Goal: Check status: Check status

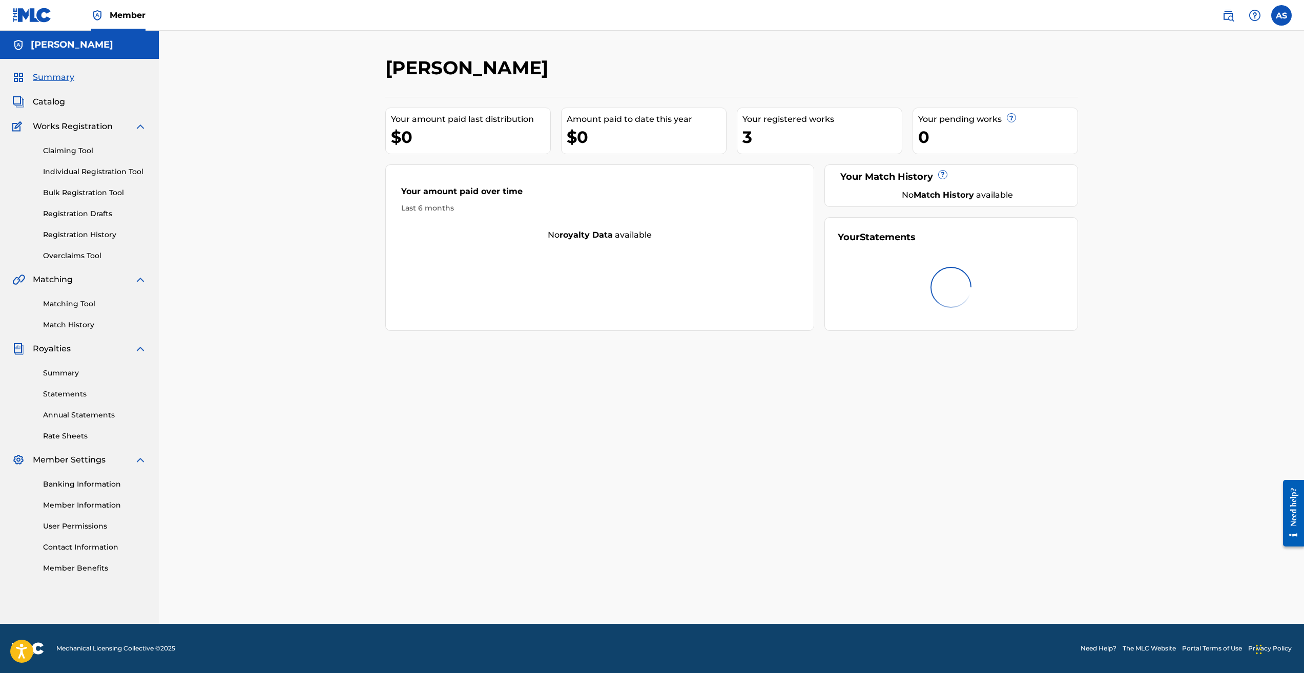
click at [49, 102] on span "Catalog" at bounding box center [49, 102] width 32 height 12
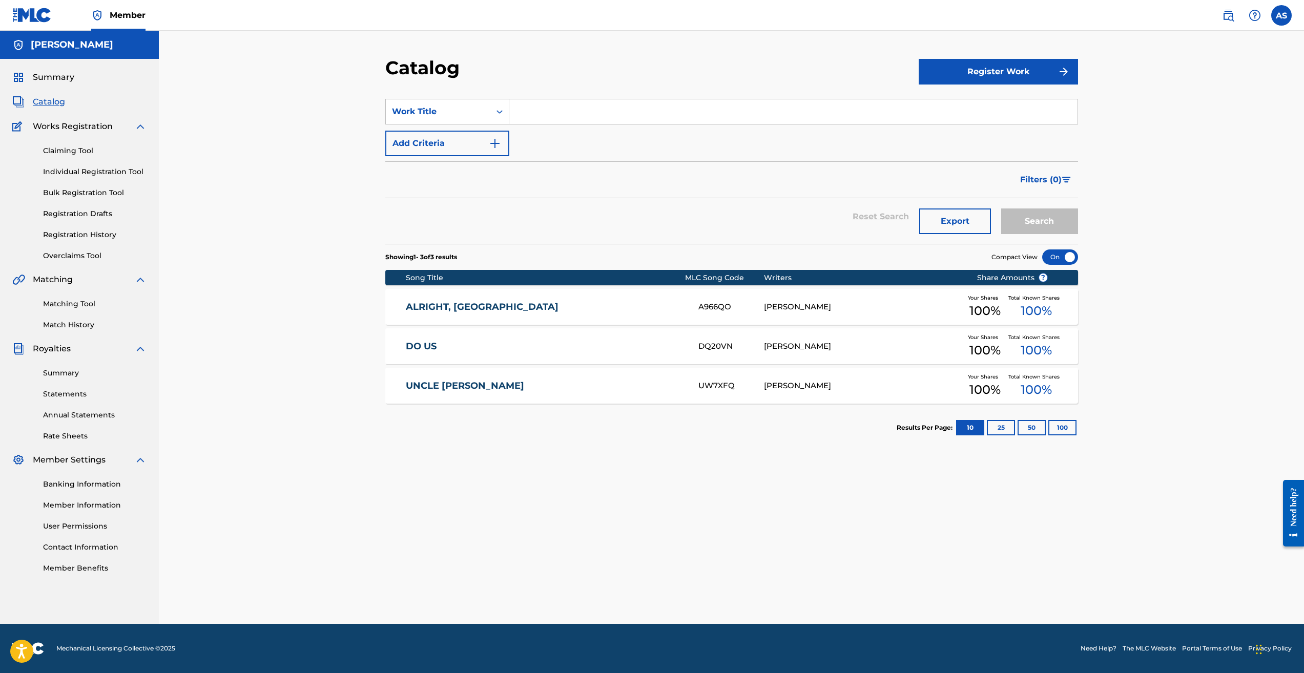
click at [808, 310] on div "[PERSON_NAME]" at bounding box center [862, 307] width 197 height 12
click at [808, 310] on div "Catalog Register Work SearchWithCriteria43e42fbf-5cfc-49a3-aa4f-1a2ddeb9e57d Wo…" at bounding box center [731, 340] width 717 height 568
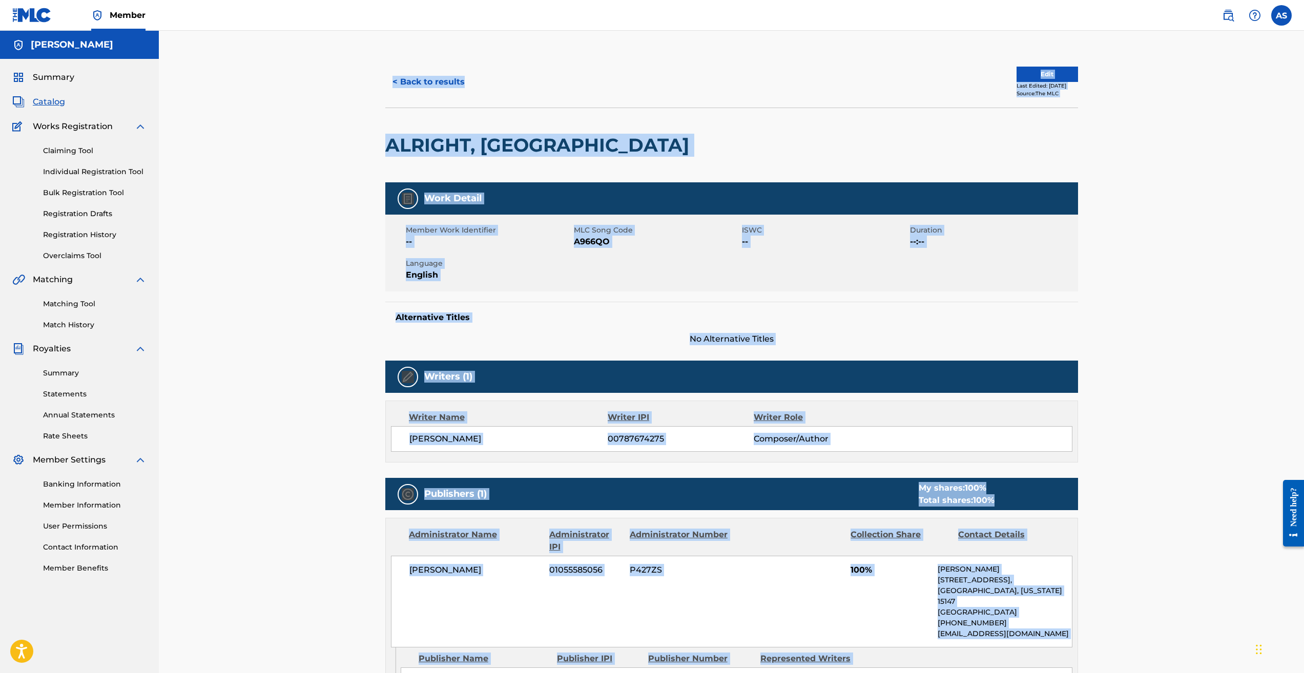
click at [195, 292] on div "< Back to results Edit Last Edited: [DATE] Source: The MLC ALRIGHT, OK Work Det…" at bounding box center [731, 433] width 1145 height 805
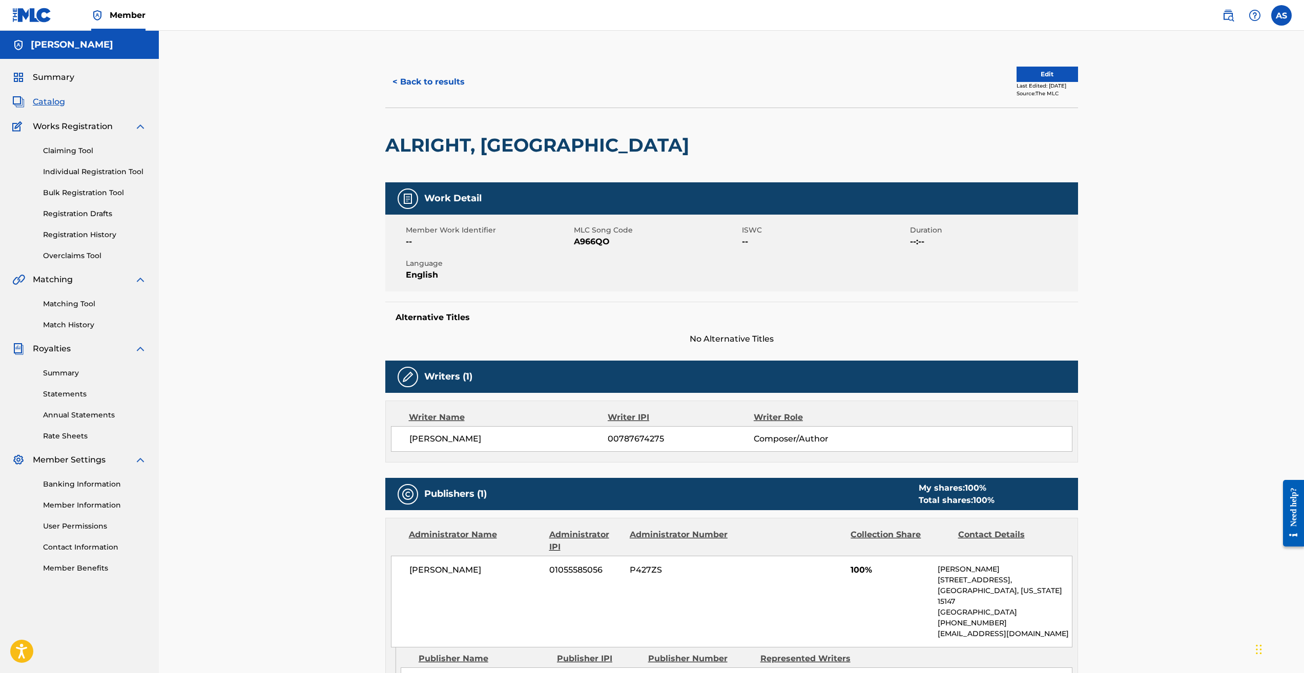
click at [432, 83] on button "< Back to results" at bounding box center [428, 82] width 87 height 26
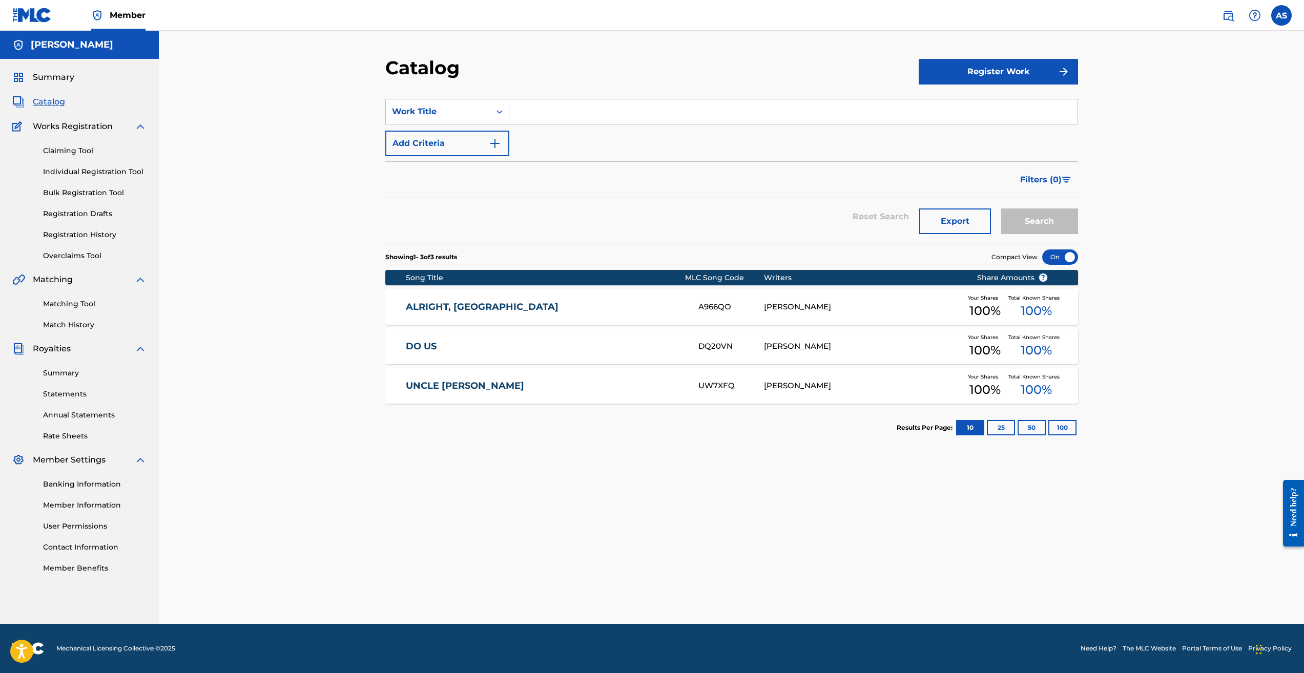
click at [421, 345] on link "DO US" at bounding box center [545, 347] width 279 height 12
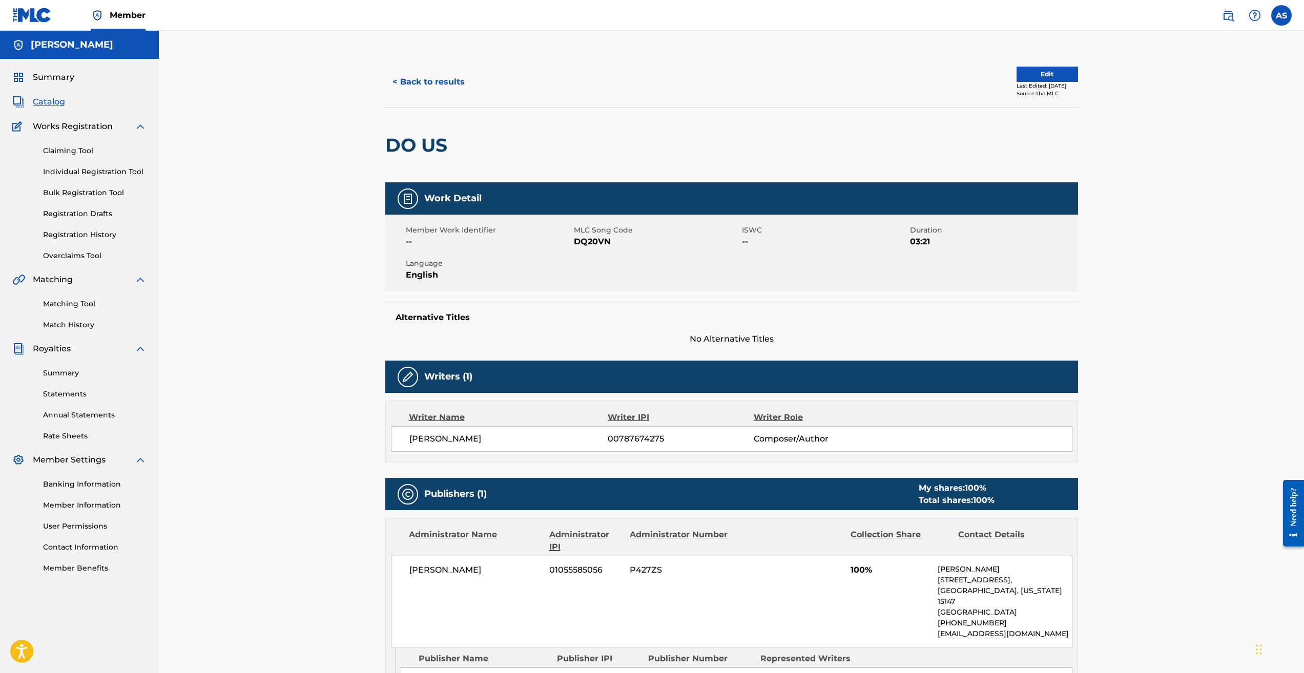
click at [48, 105] on span "Catalog" at bounding box center [49, 102] width 32 height 12
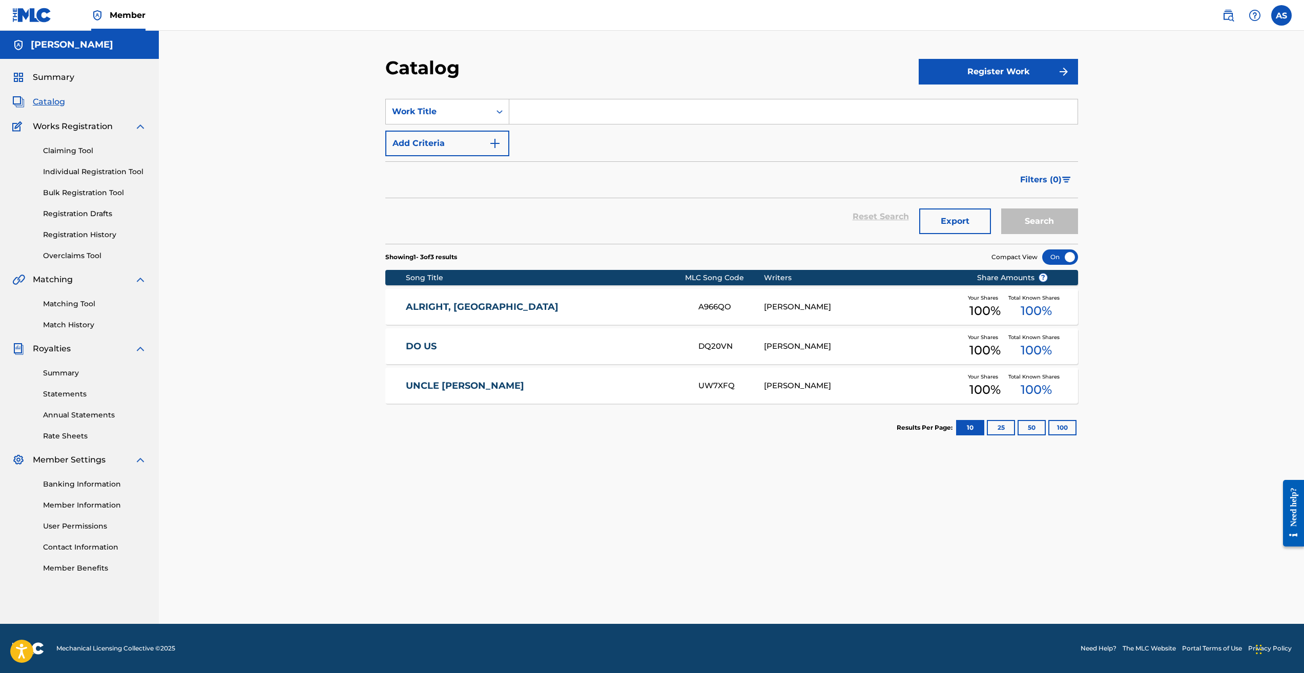
click at [445, 385] on link "UNCLE [PERSON_NAME]" at bounding box center [545, 386] width 279 height 12
click at [100, 234] on link "Registration History" at bounding box center [94, 234] width 103 height 11
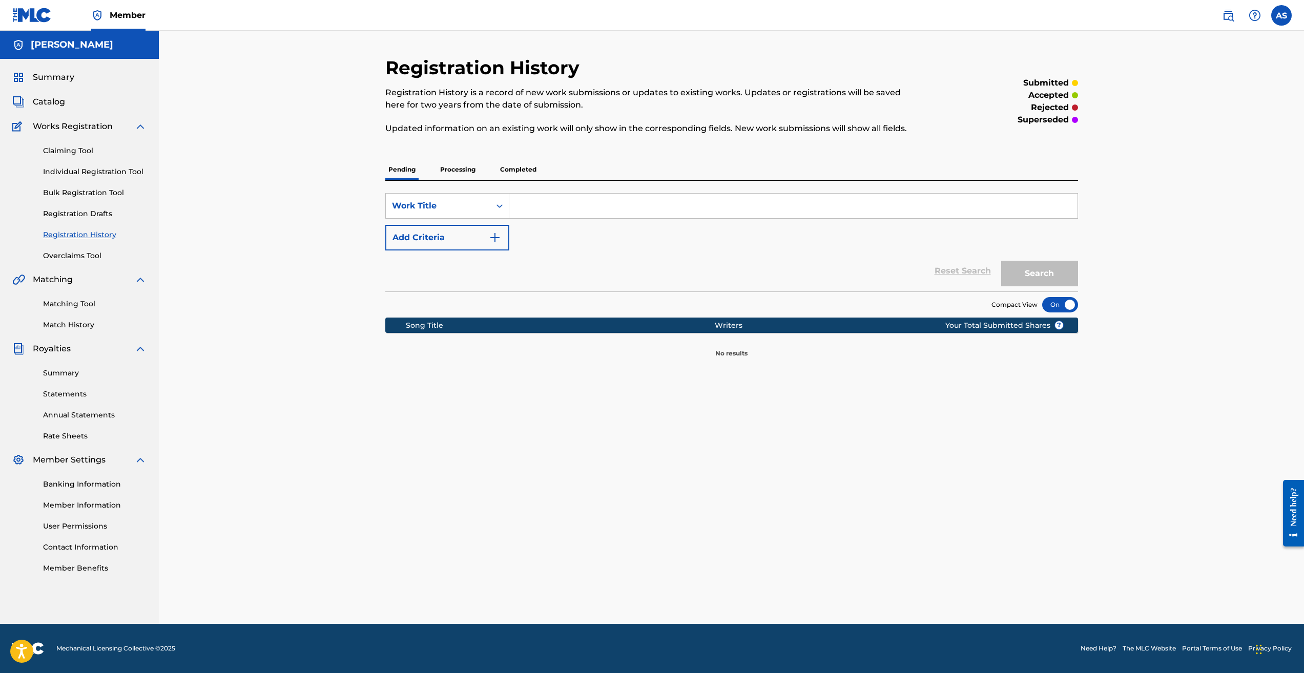
click at [515, 170] on p "Completed" at bounding box center [518, 170] width 43 height 22
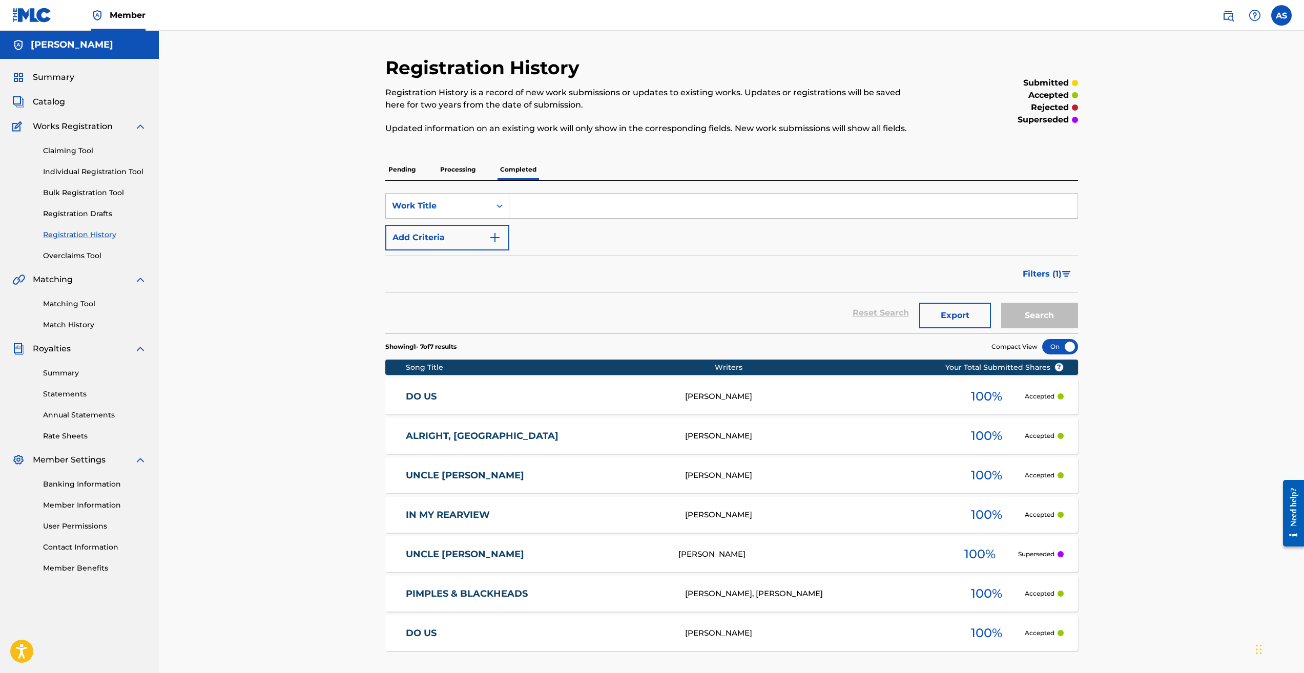
scroll to position [92, 0]
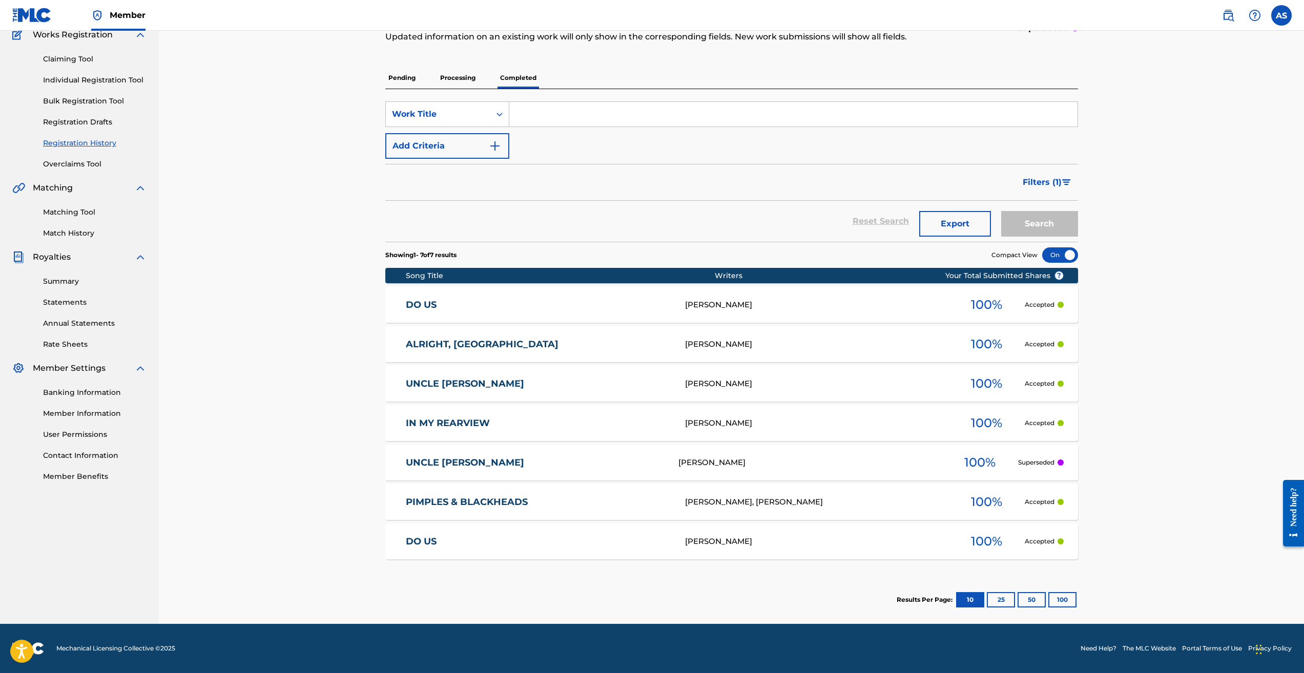
click at [427, 541] on link "DO US" at bounding box center [538, 542] width 265 height 12
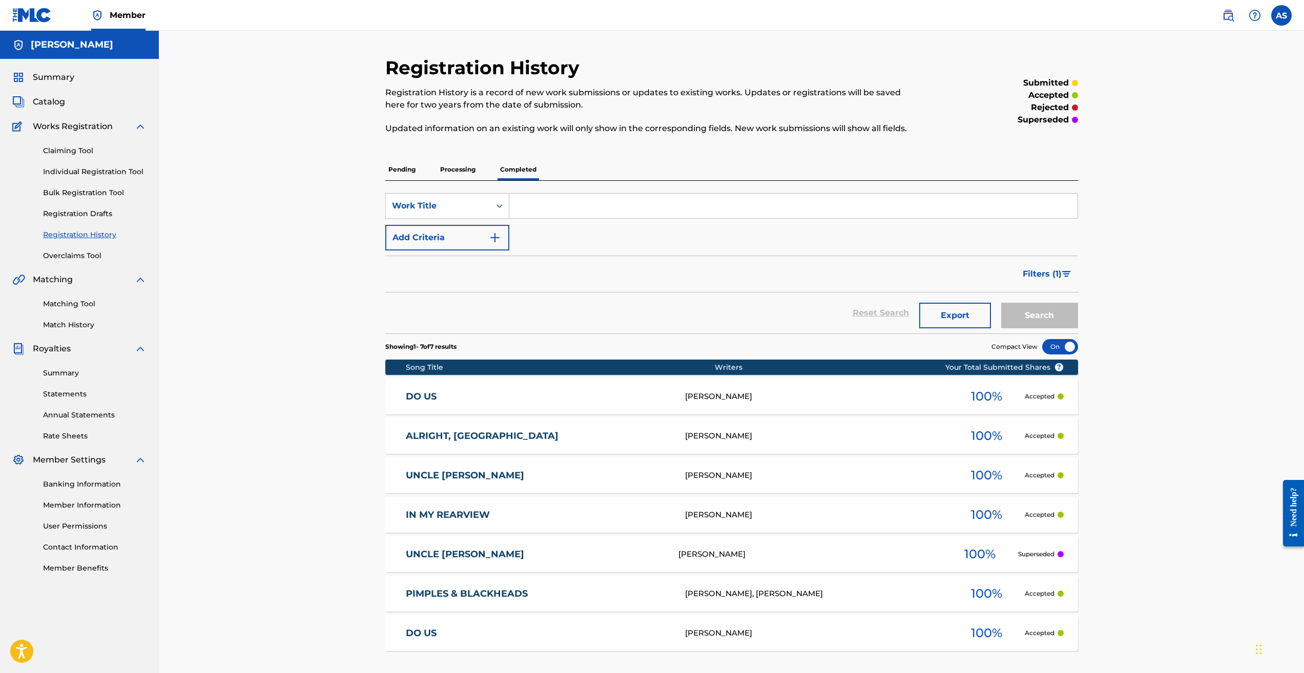
click at [394, 171] on p "Pending" at bounding box center [401, 170] width 33 height 22
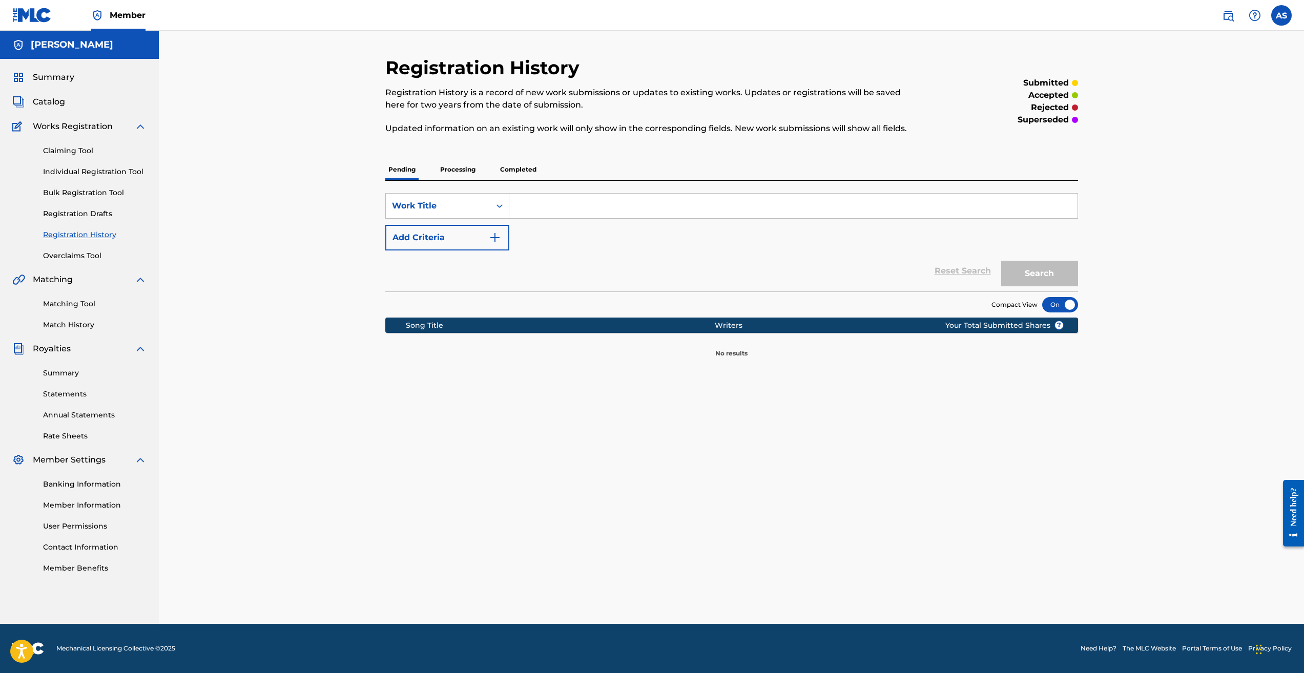
click at [100, 235] on link "Registration History" at bounding box center [94, 234] width 103 height 11
click at [469, 171] on p "Processing" at bounding box center [457, 170] width 41 height 22
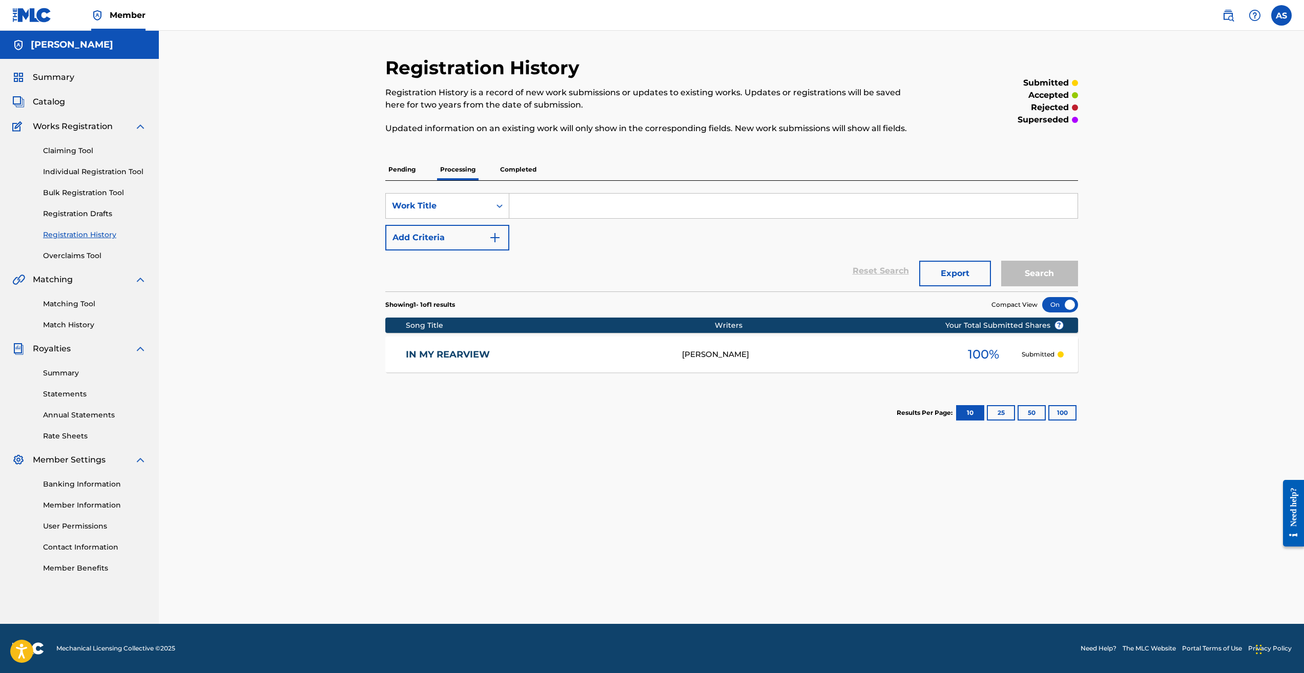
click at [769, 352] on div "[PERSON_NAME]" at bounding box center [813, 355] width 263 height 12
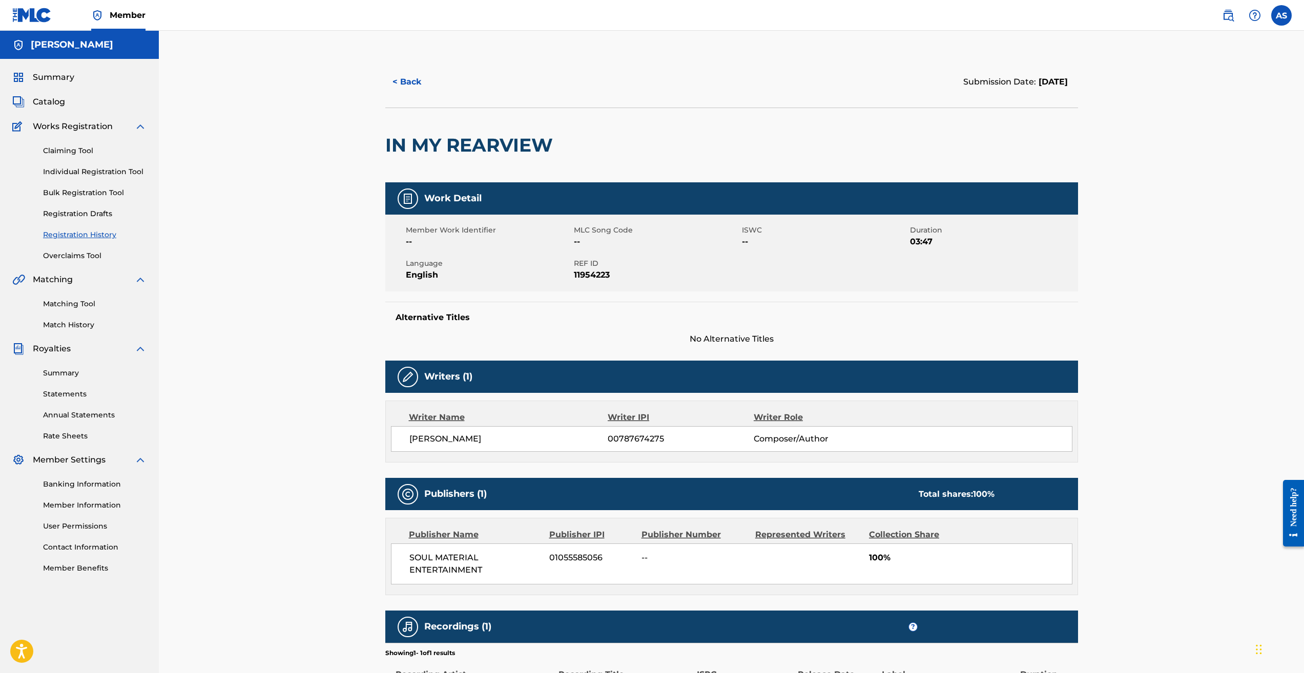
click at [397, 81] on button "< Back" at bounding box center [415, 82] width 61 height 26
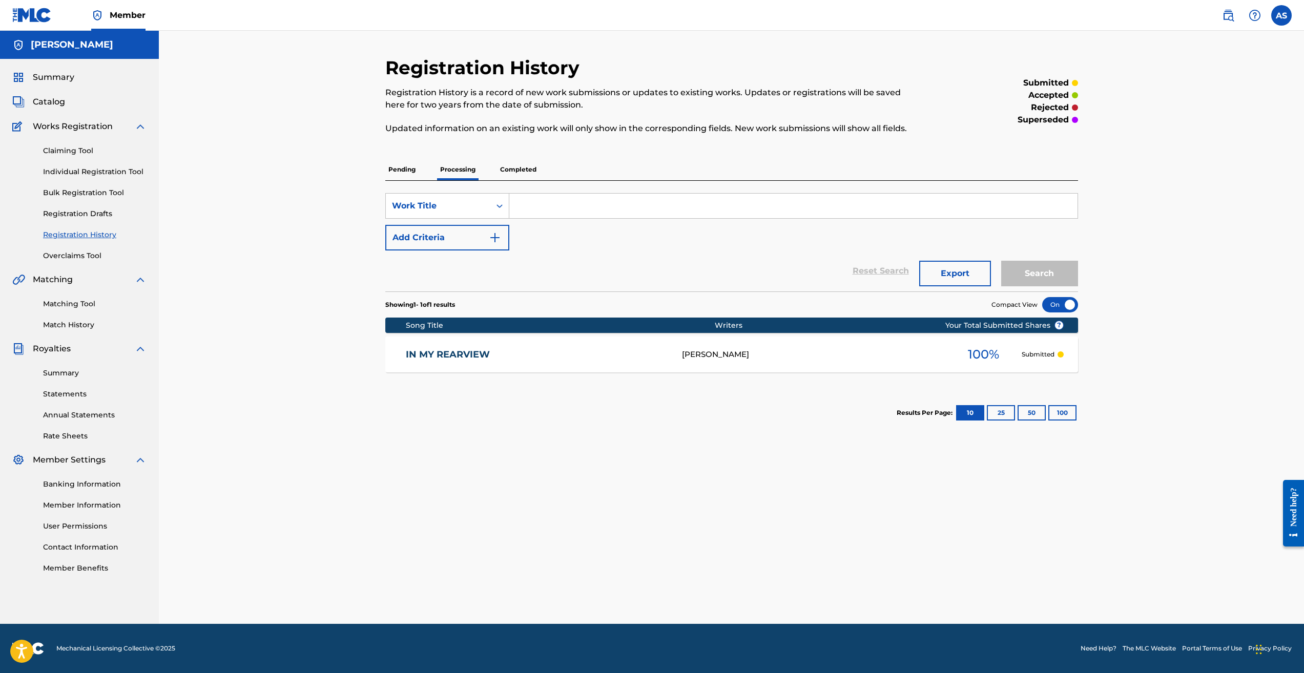
click at [396, 171] on p "Pending" at bounding box center [401, 170] width 33 height 22
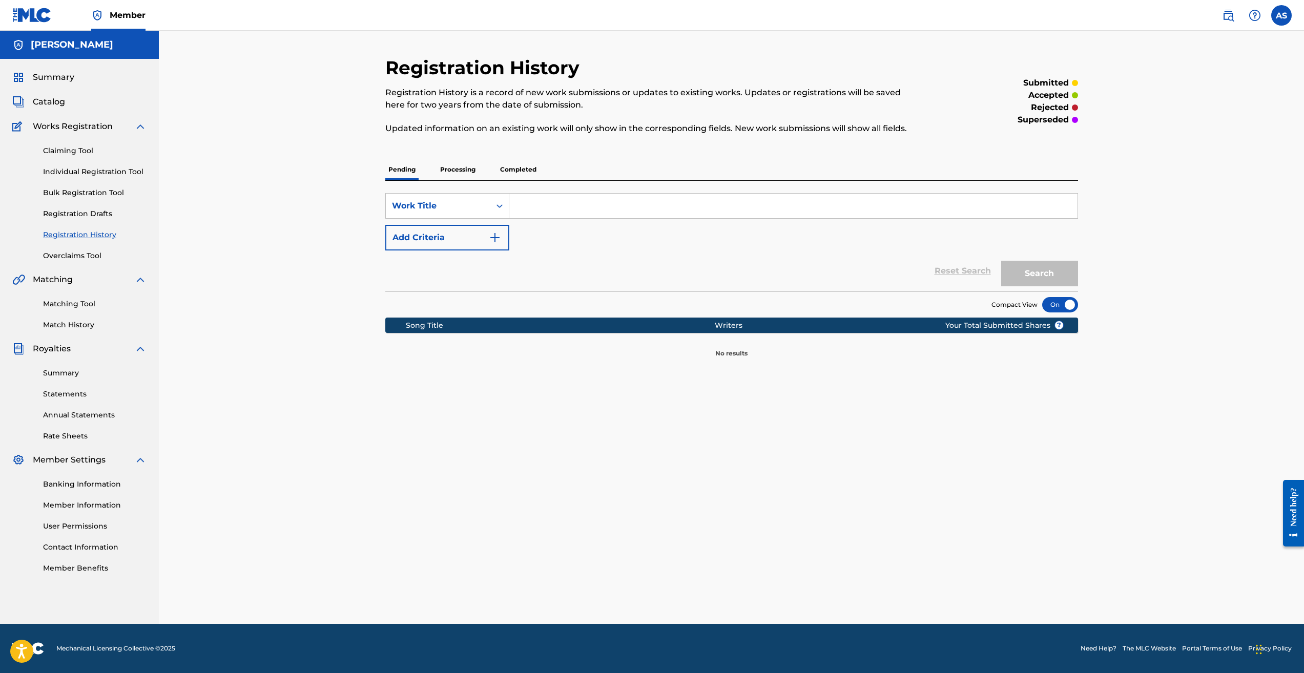
click at [459, 175] on p "Processing" at bounding box center [457, 170] width 41 height 22
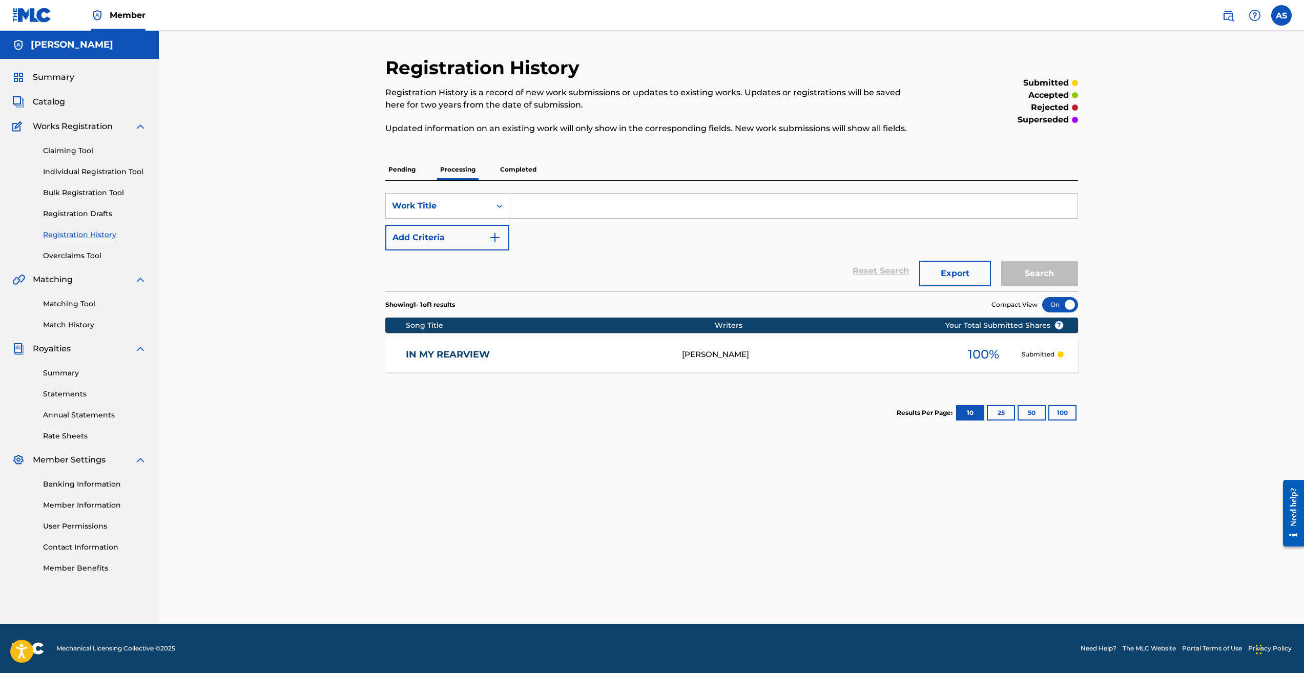
click at [518, 172] on p "Completed" at bounding box center [518, 170] width 43 height 22
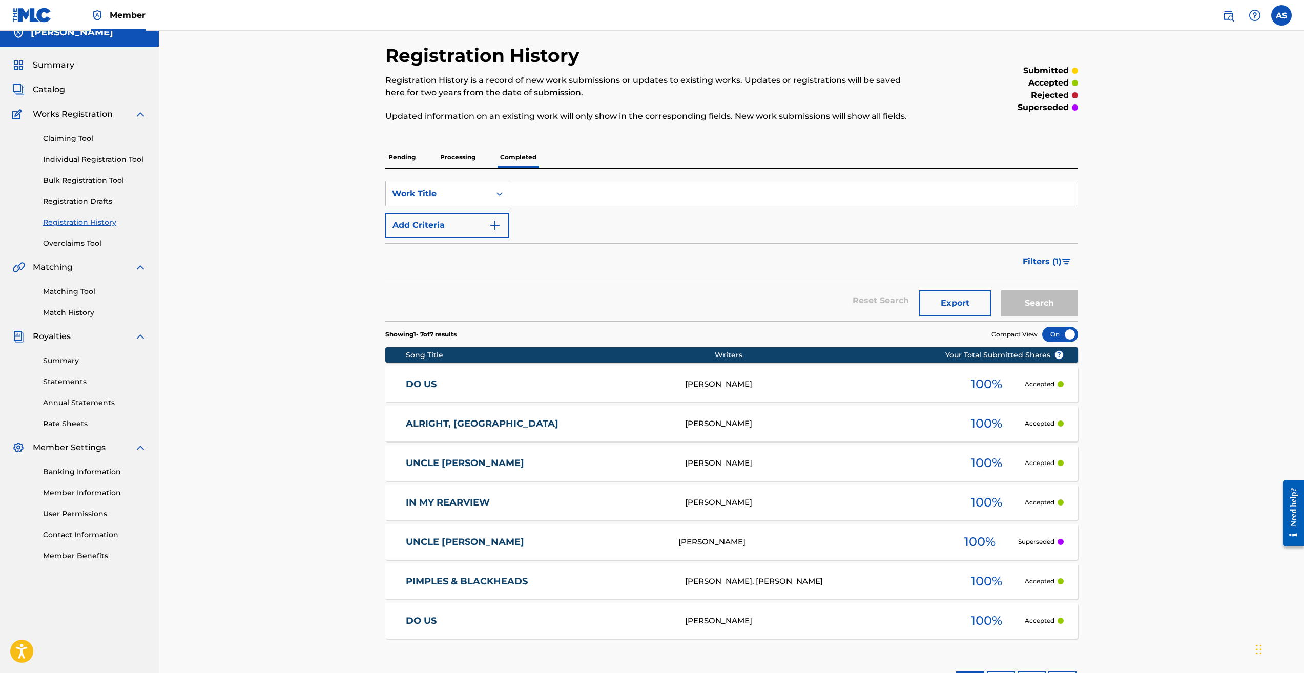
scroll to position [92, 0]
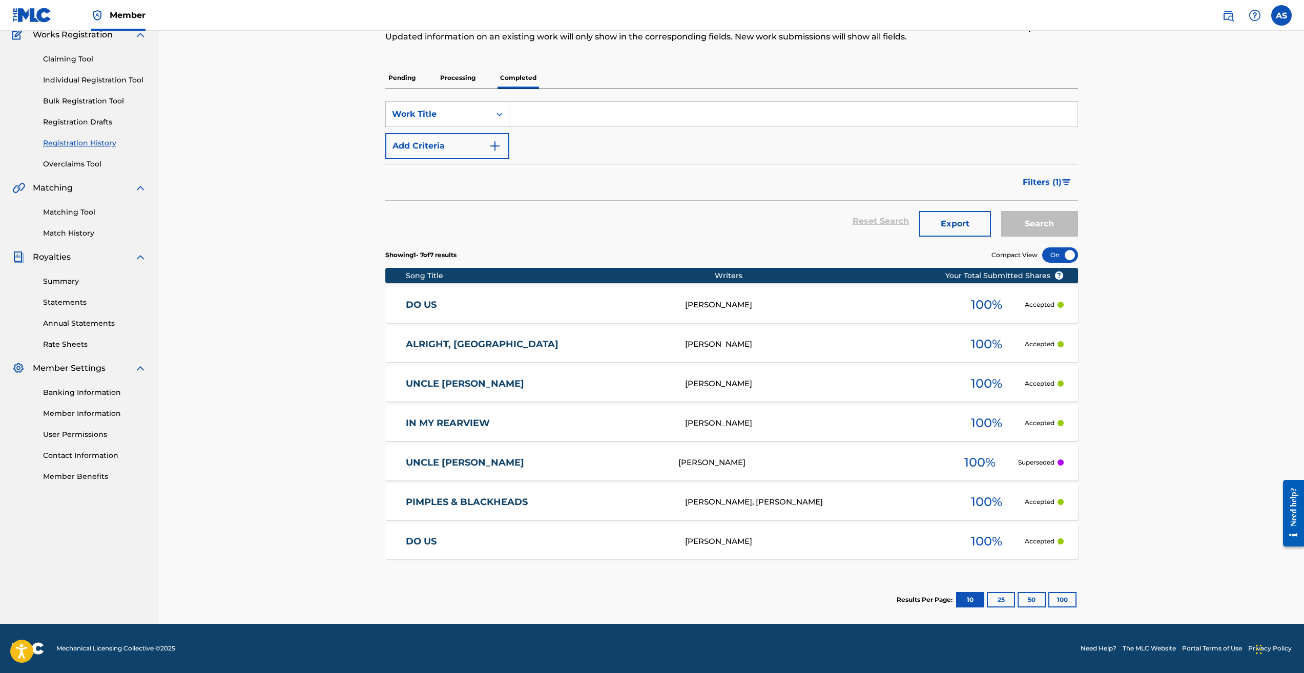
click at [462, 346] on link "ALRIGHT, [GEOGRAPHIC_DATA]" at bounding box center [538, 345] width 265 height 12
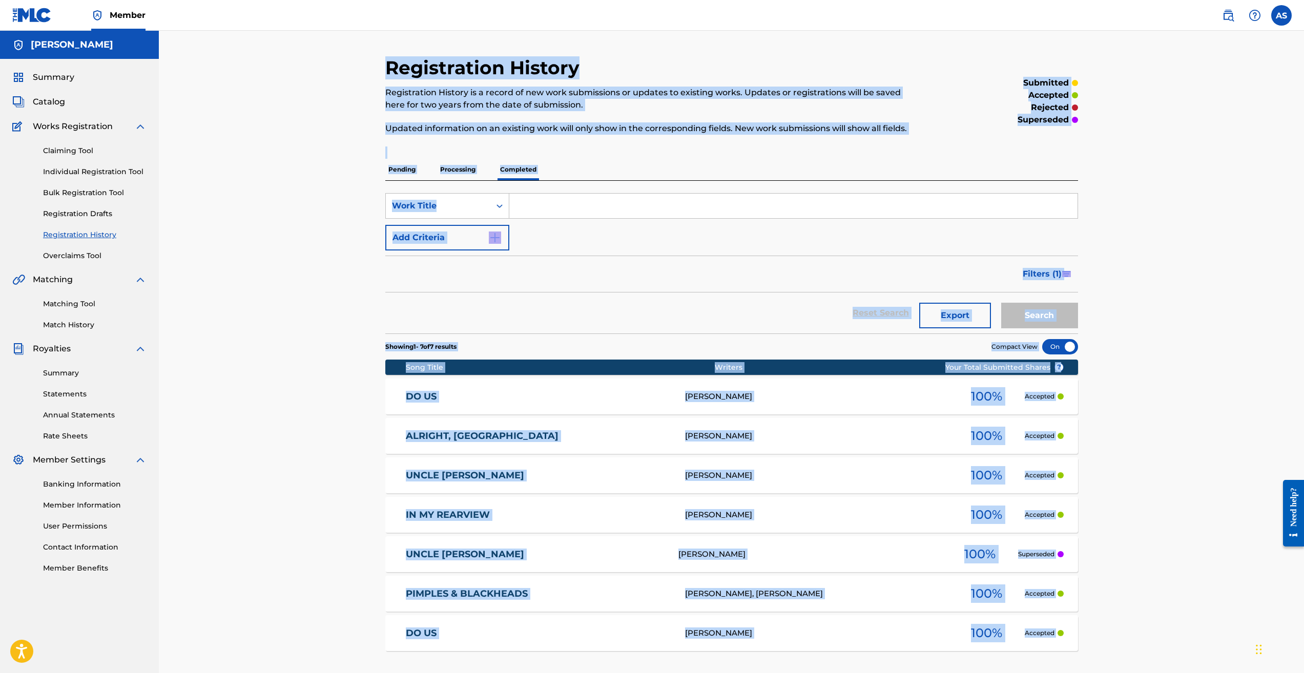
click at [462, 346] on div "Registration History Registration History is a record of new work submissions o…" at bounding box center [731, 385] width 717 height 659
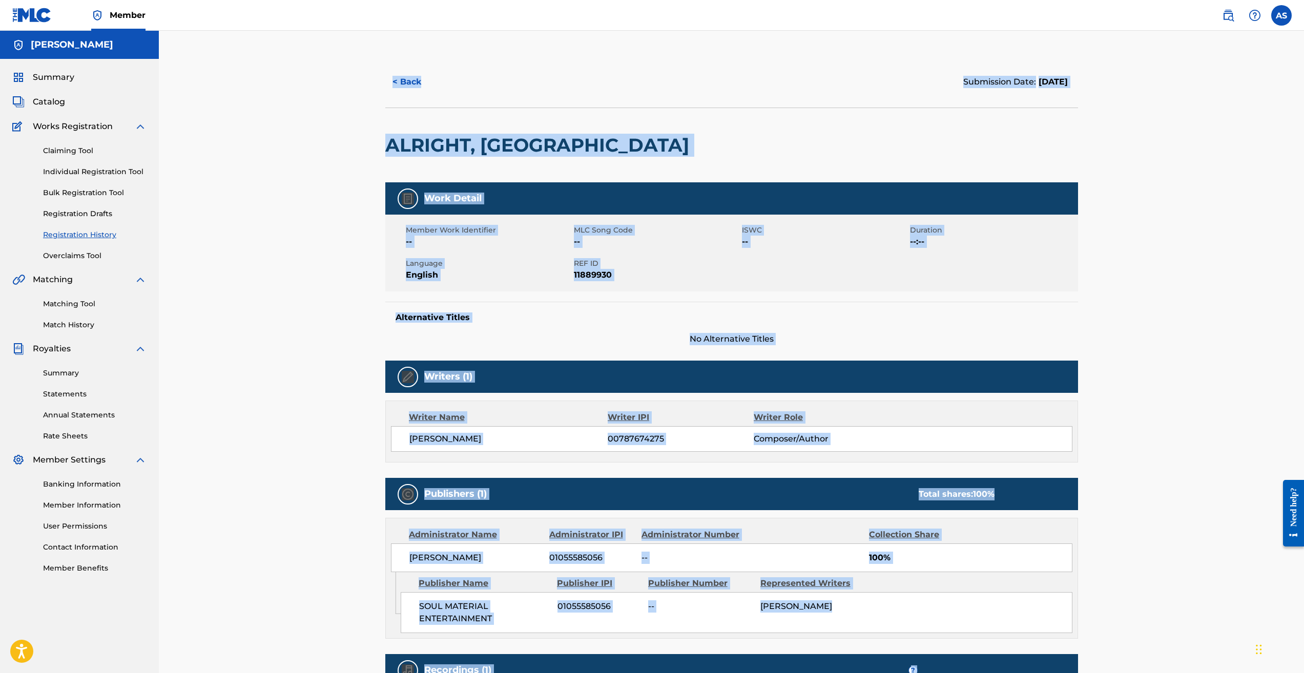
click at [377, 309] on div "< Back Submission Date: [DATE] ALRIGHT, OK Work Detail Member Work Identifier -…" at bounding box center [731, 425] width 717 height 738
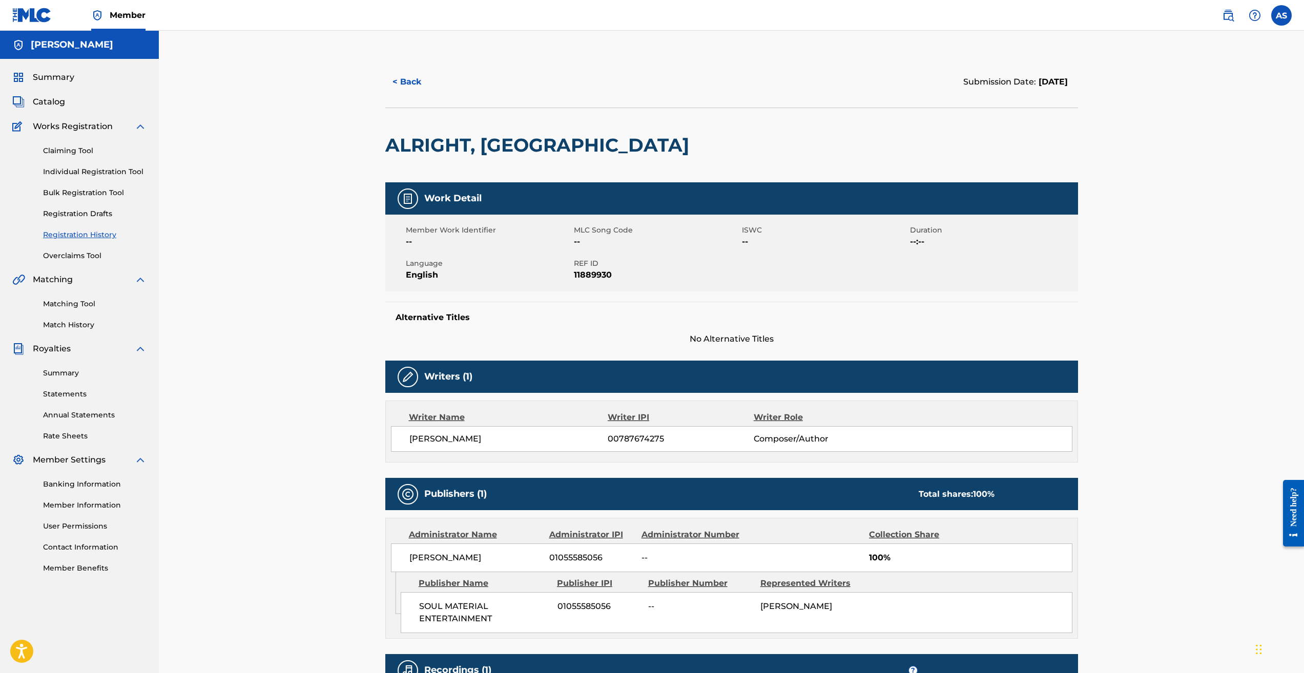
click at [384, 81] on div "< Back Submission Date: [DATE] ALRIGHT, OK Work Detail Member Work Identifier -…" at bounding box center [731, 425] width 717 height 738
click at [404, 83] on button "< Back" at bounding box center [415, 82] width 61 height 26
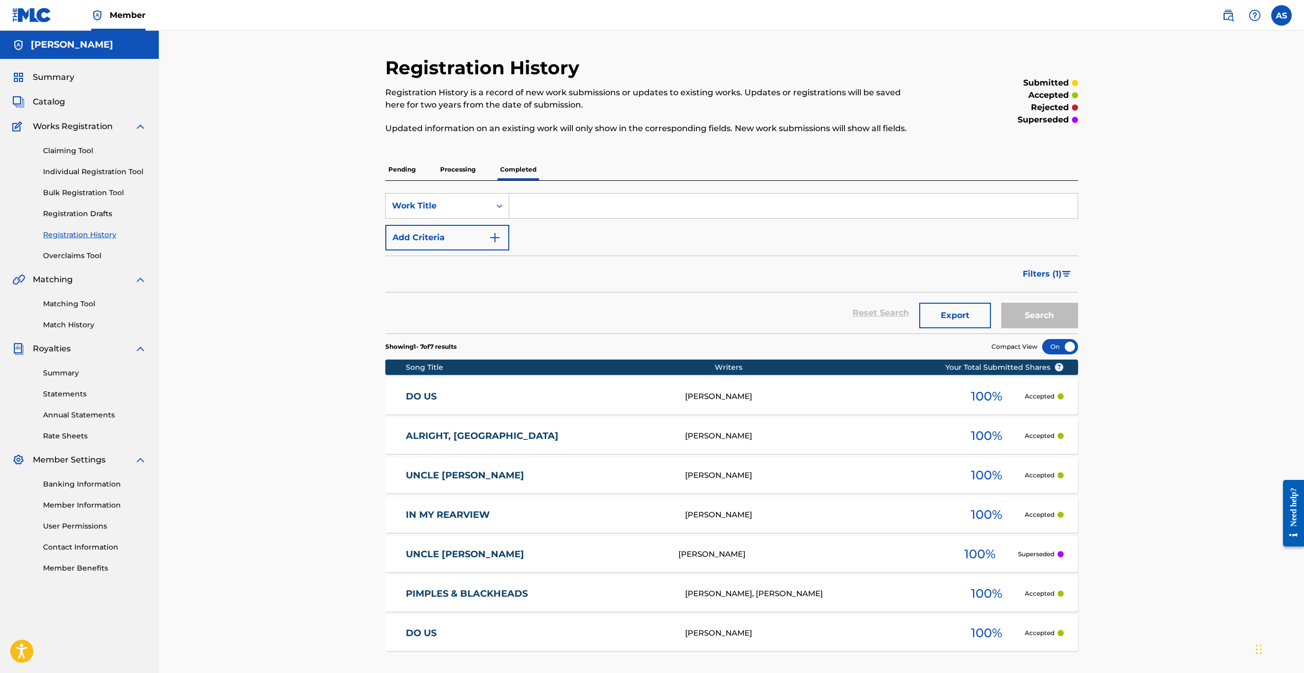
click at [55, 371] on link "Summary" at bounding box center [94, 373] width 103 height 11
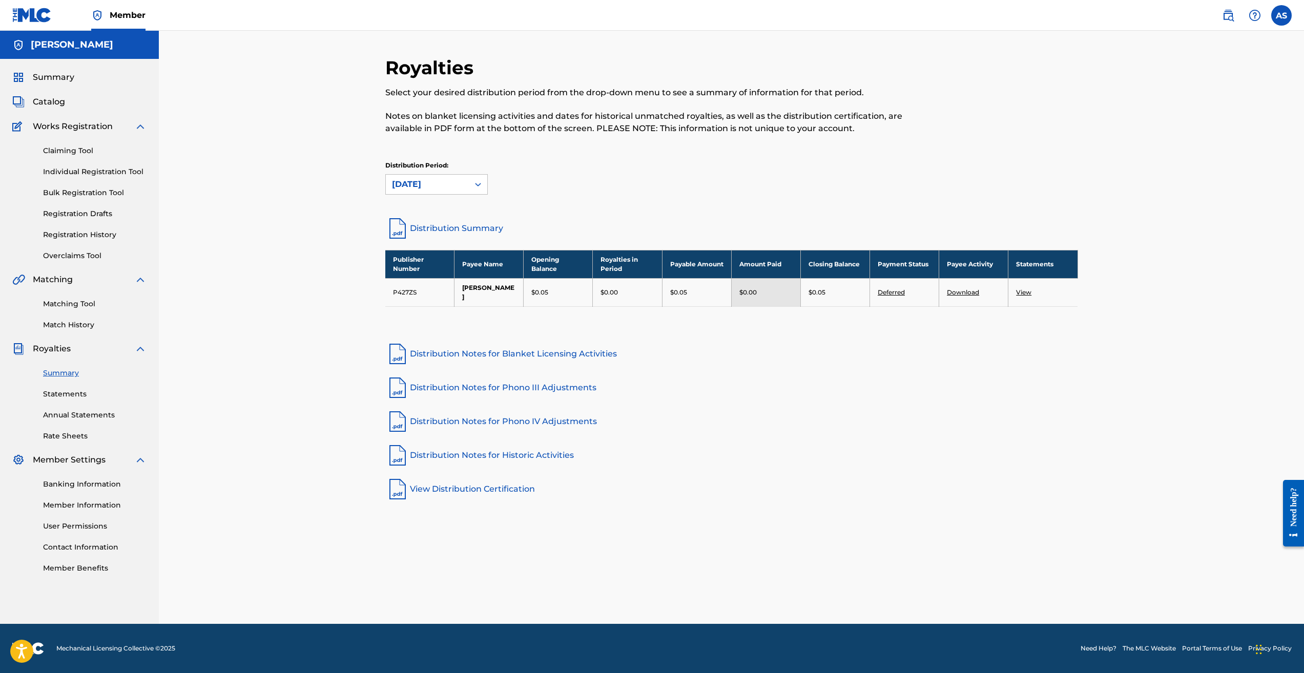
click at [104, 545] on link "Contact Information" at bounding box center [94, 547] width 103 height 11
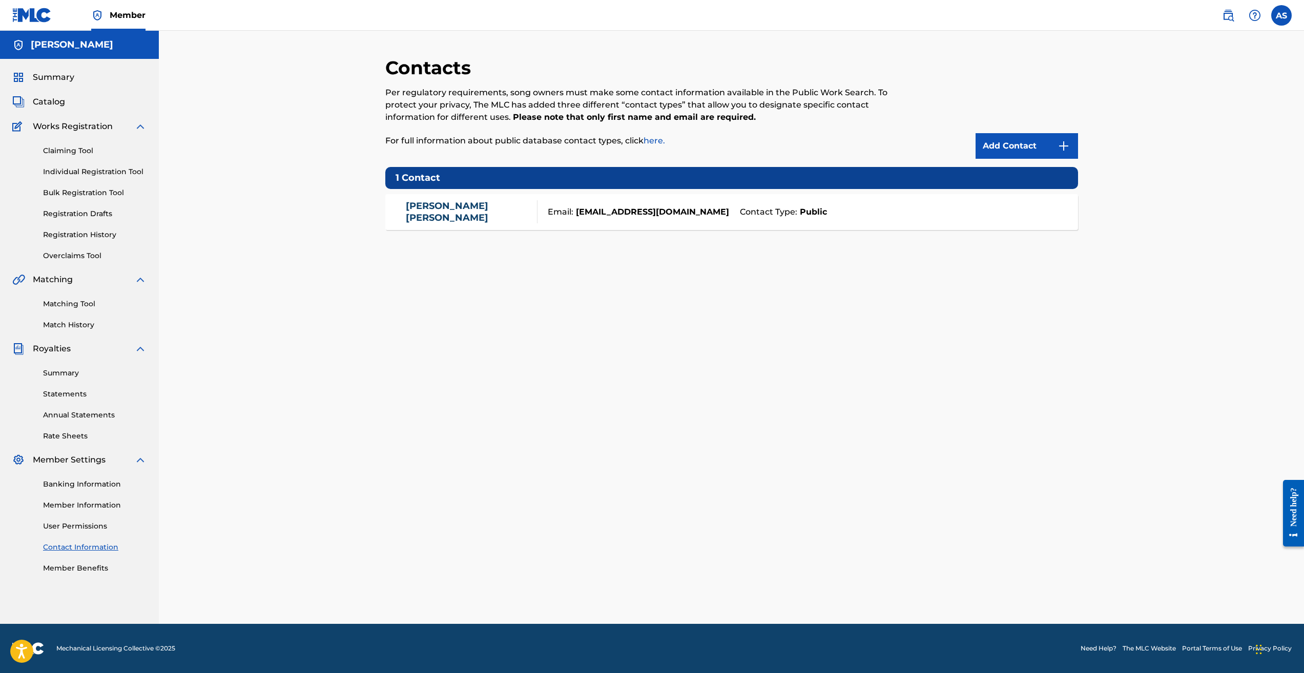
click at [83, 528] on link "User Permissions" at bounding box center [94, 526] width 103 height 11
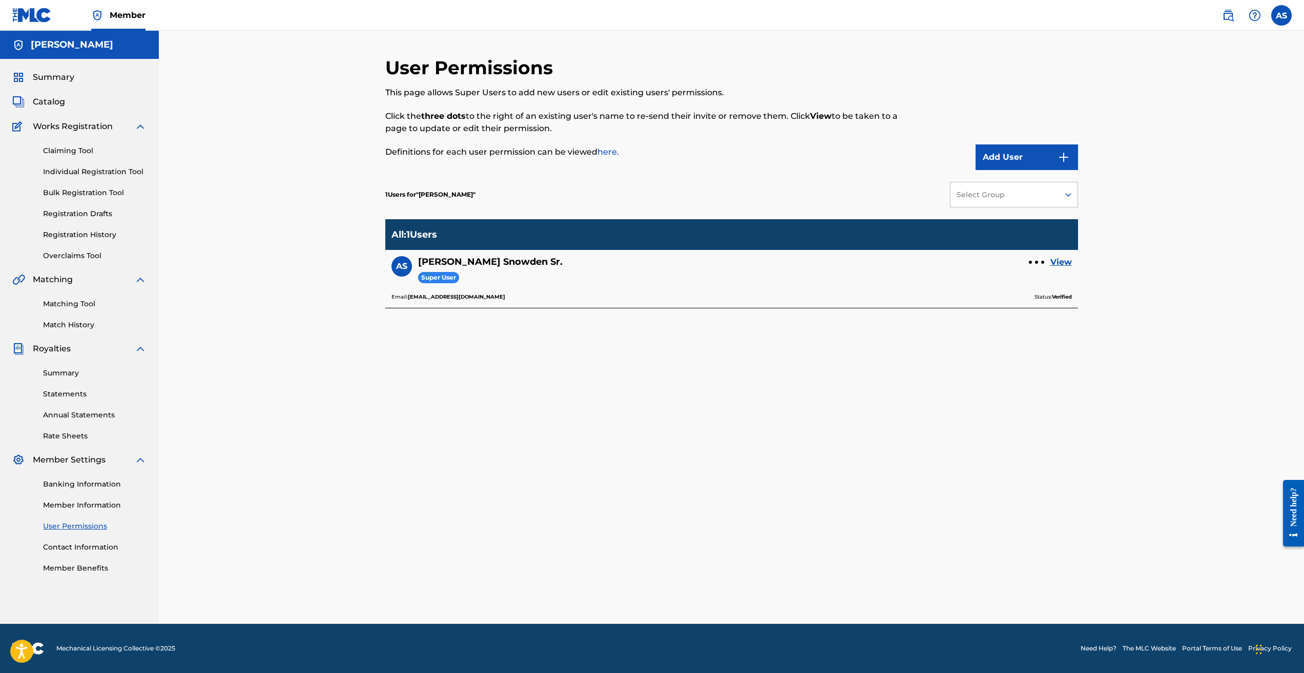
click at [90, 507] on link "Member Information" at bounding box center [94, 505] width 103 height 11
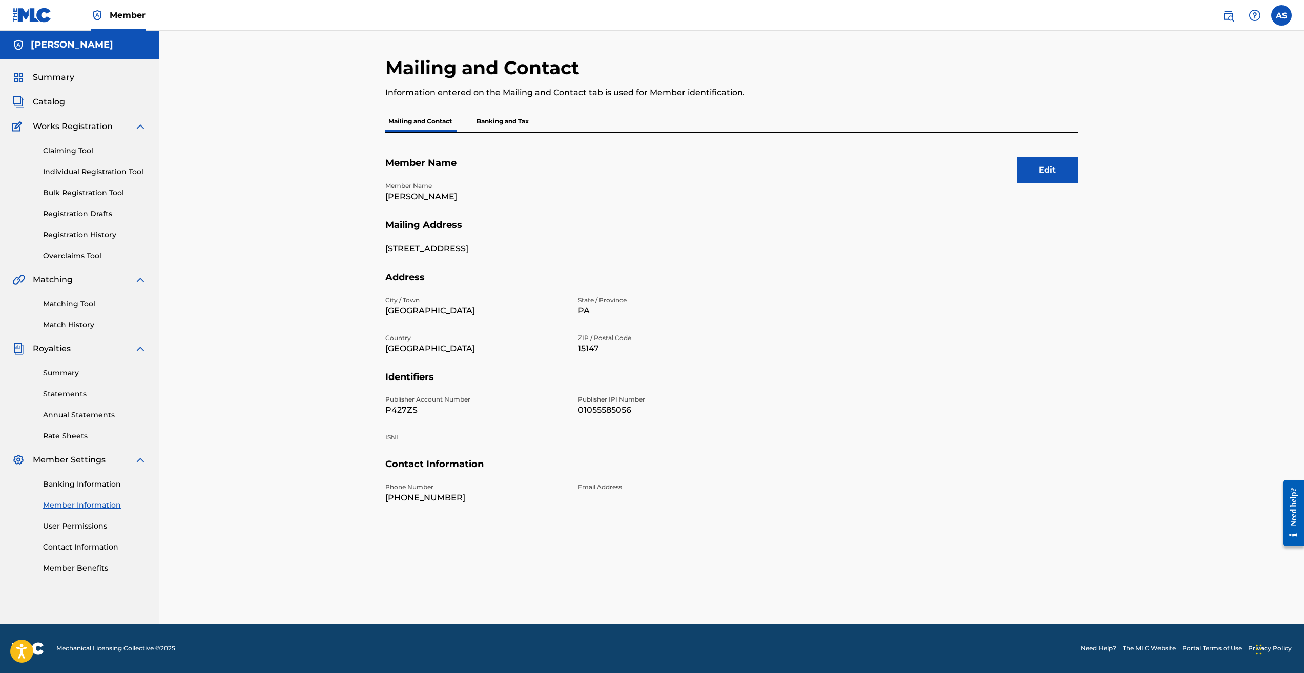
click at [82, 485] on link "Banking Information" at bounding box center [94, 484] width 103 height 11
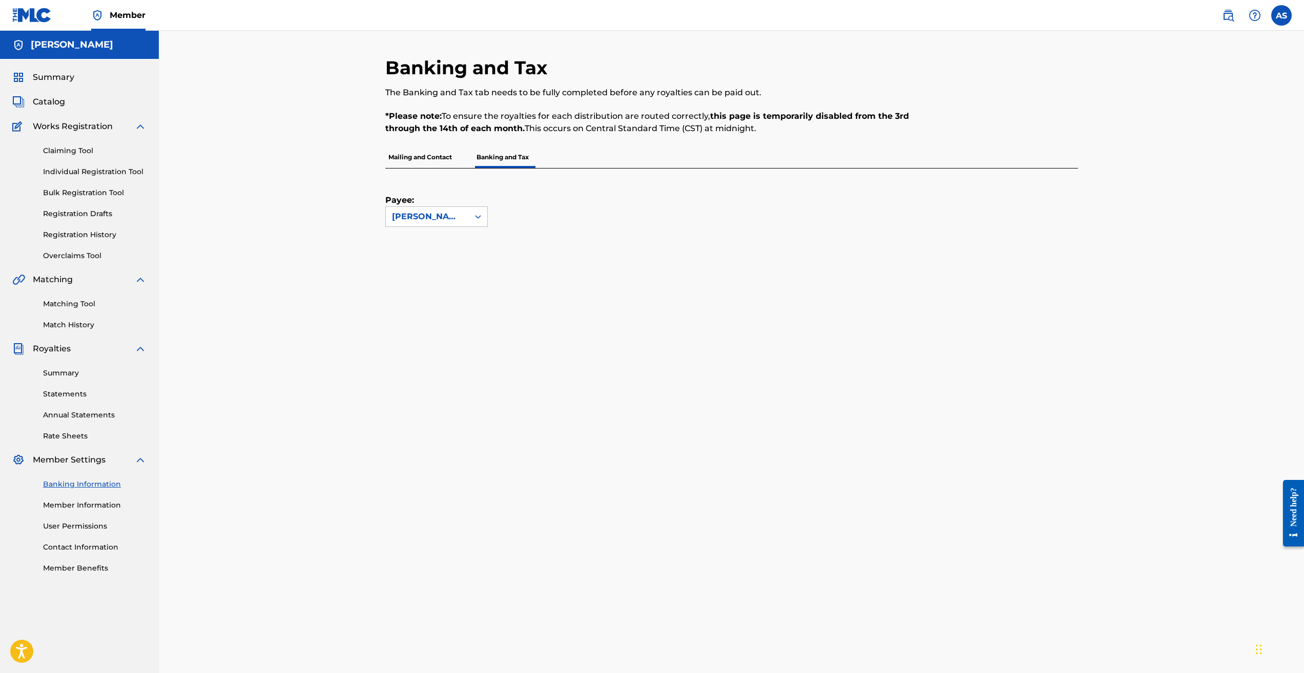
click at [1278, 17] on label at bounding box center [1281, 15] width 20 height 20
click at [1281, 15] on input "AS [PERSON_NAME] [EMAIL_ADDRESS][DOMAIN_NAME] Notification Preferences Profile …" at bounding box center [1281, 15] width 0 height 0
click at [92, 570] on link "Member Benefits" at bounding box center [94, 568] width 103 height 11
